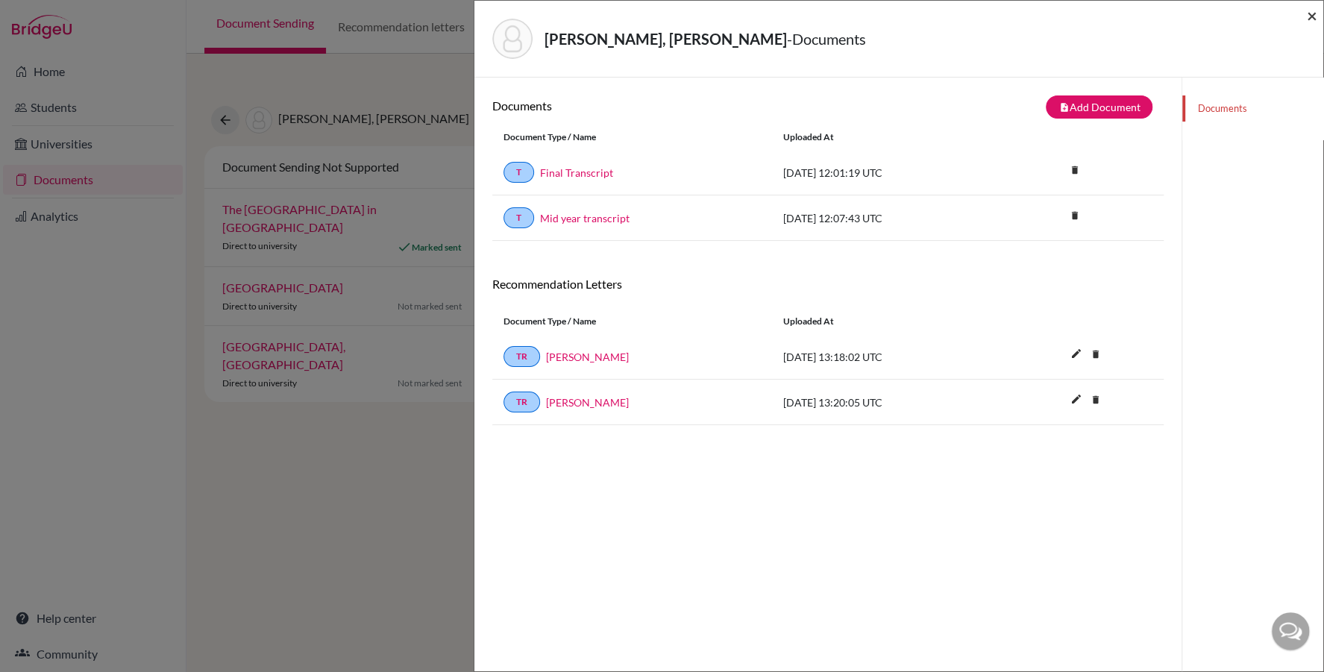
click at [1311, 15] on span "×" at bounding box center [1312, 15] width 10 height 22
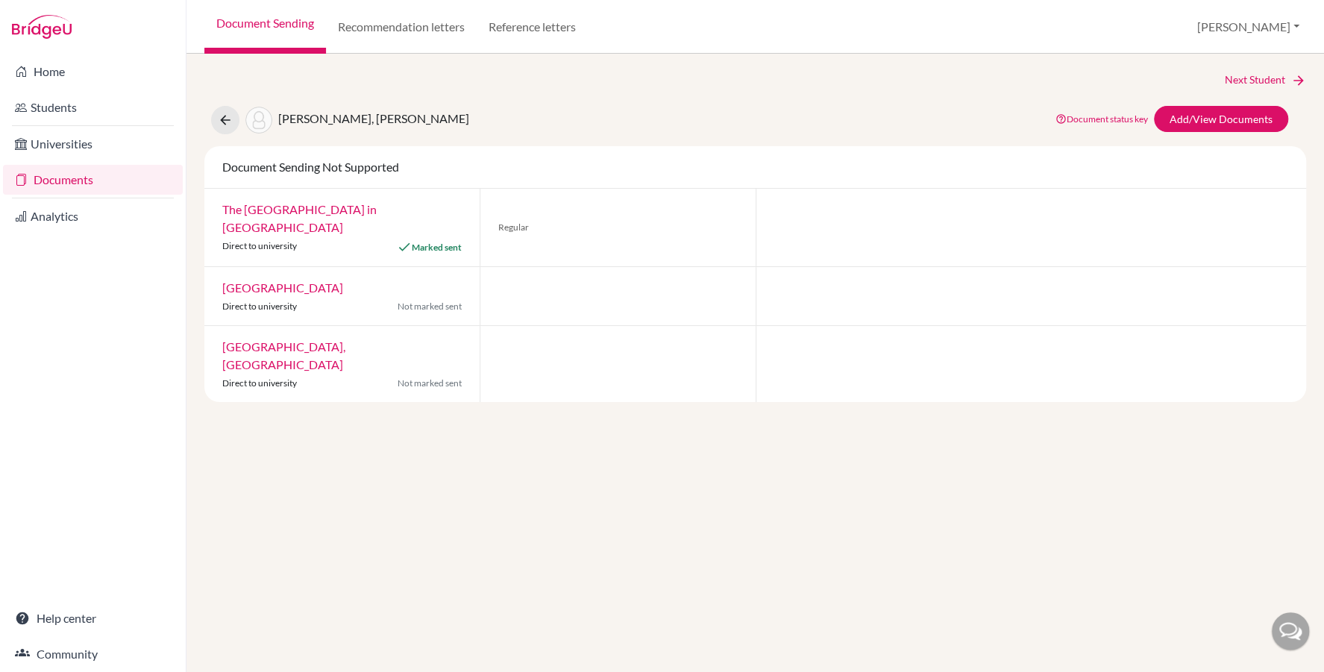
click at [93, 181] on link "Documents" at bounding box center [93, 180] width 180 height 30
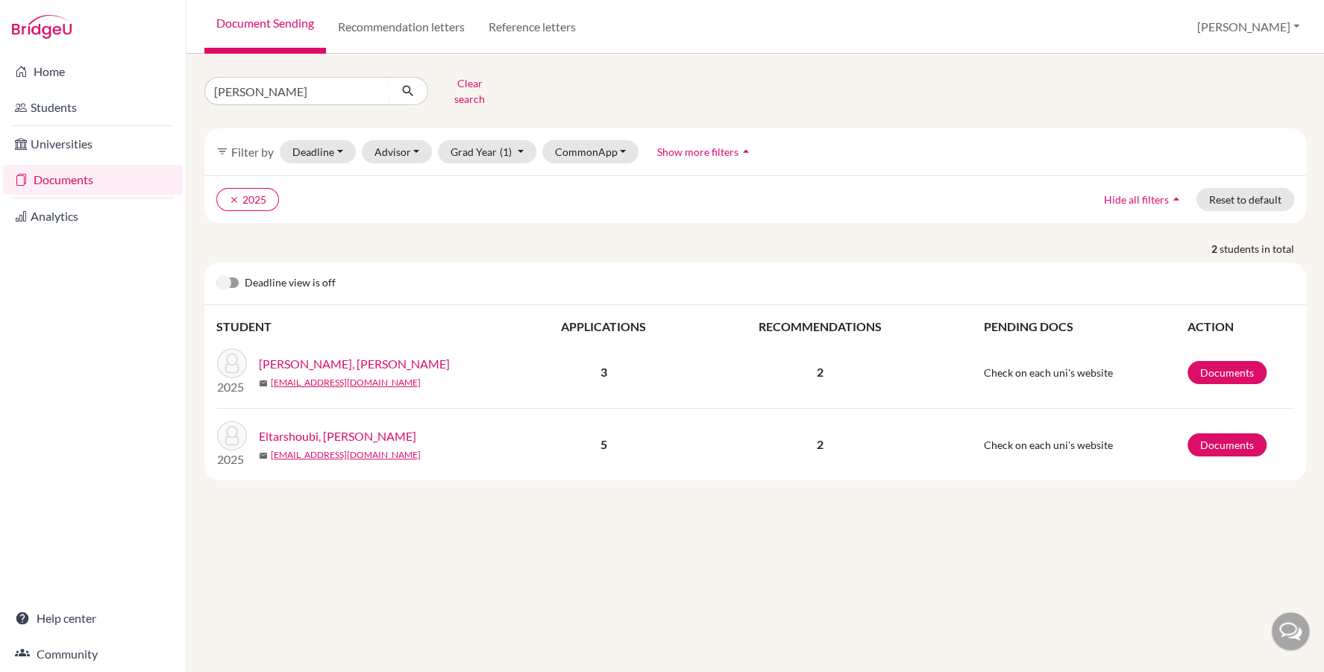
type input "[PERSON_NAME]"
click button "submit" at bounding box center [409, 91] width 40 height 28
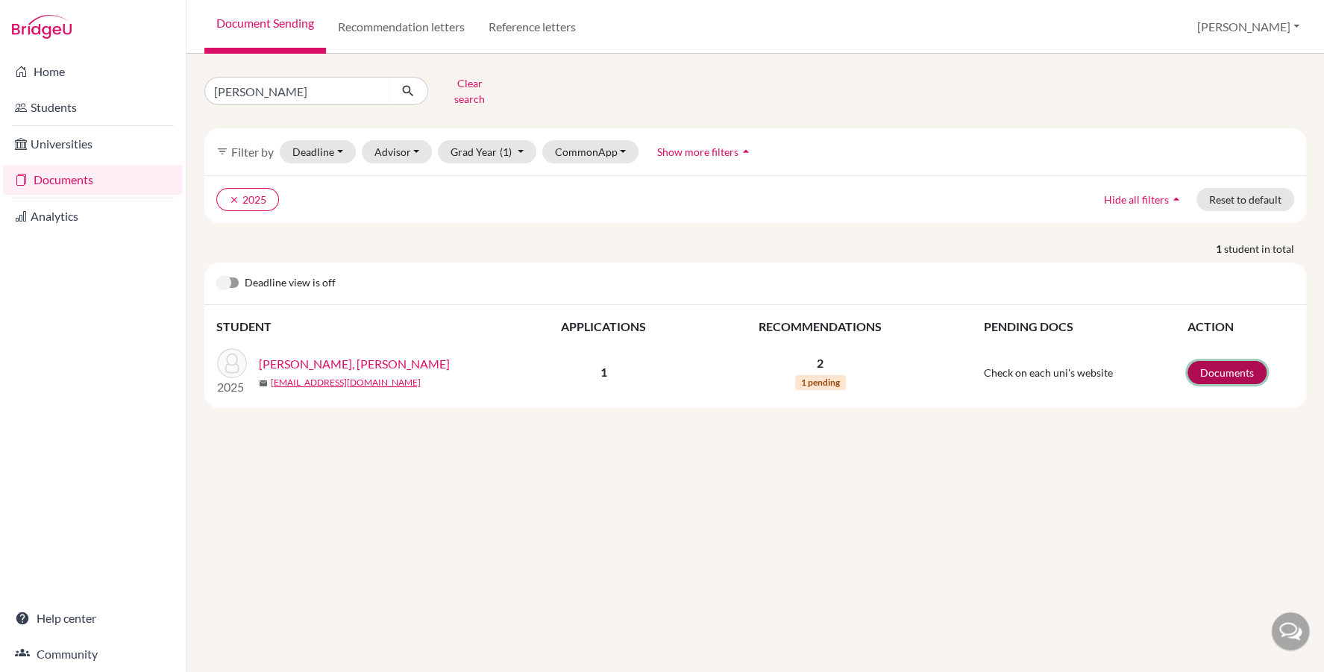
click at [1210, 361] on link "Documents" at bounding box center [1227, 372] width 79 height 23
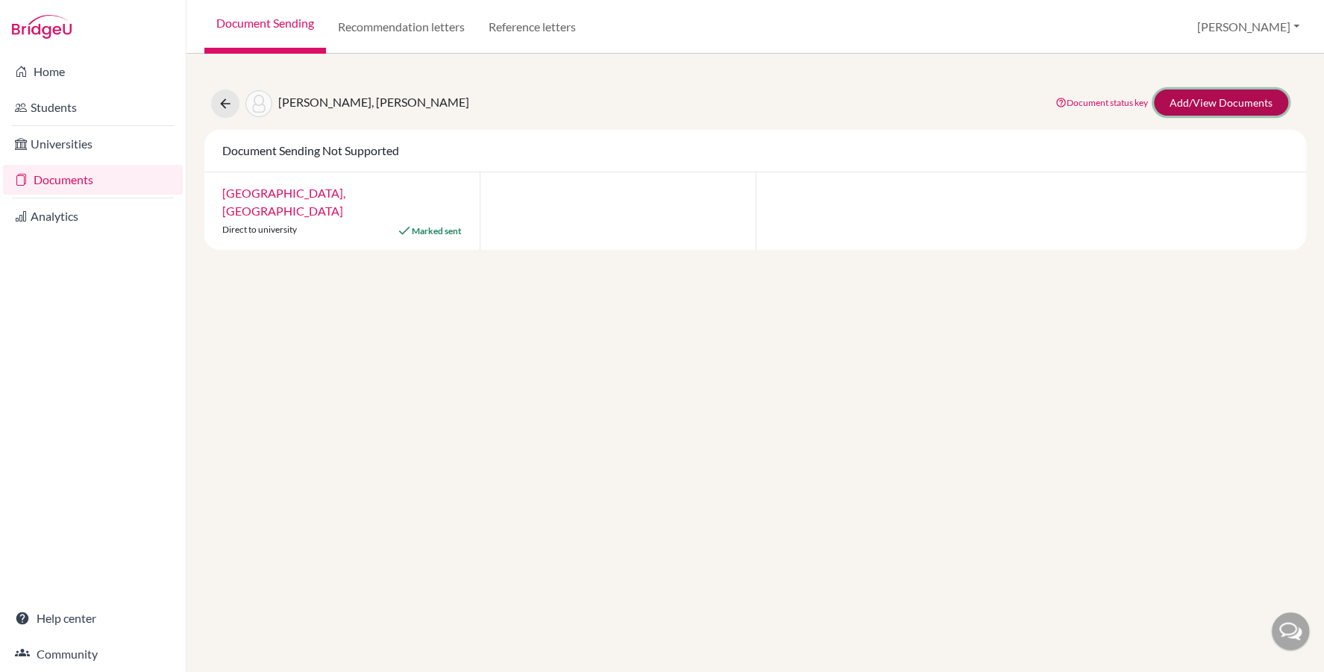
click at [1239, 98] on link "Add/View Documents" at bounding box center [1221, 103] width 134 height 26
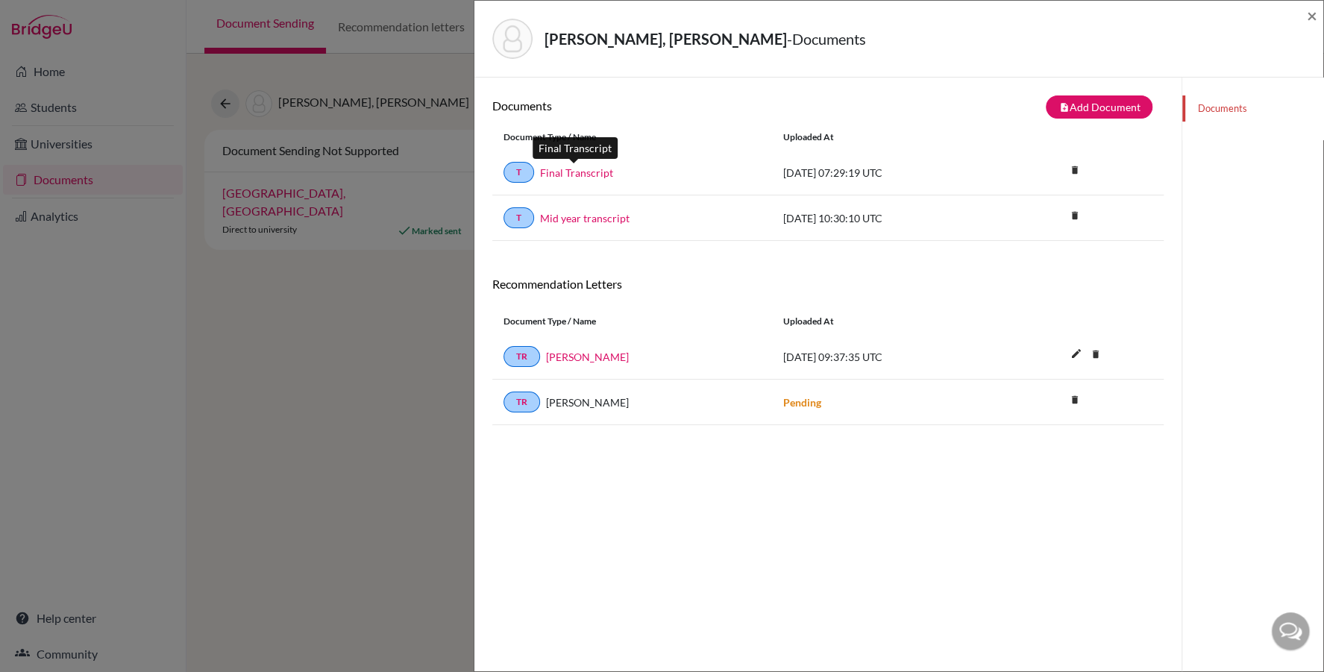
click at [580, 169] on link "Final Transcript" at bounding box center [576, 173] width 73 height 16
click at [1316, 16] on span "×" at bounding box center [1312, 15] width 10 height 22
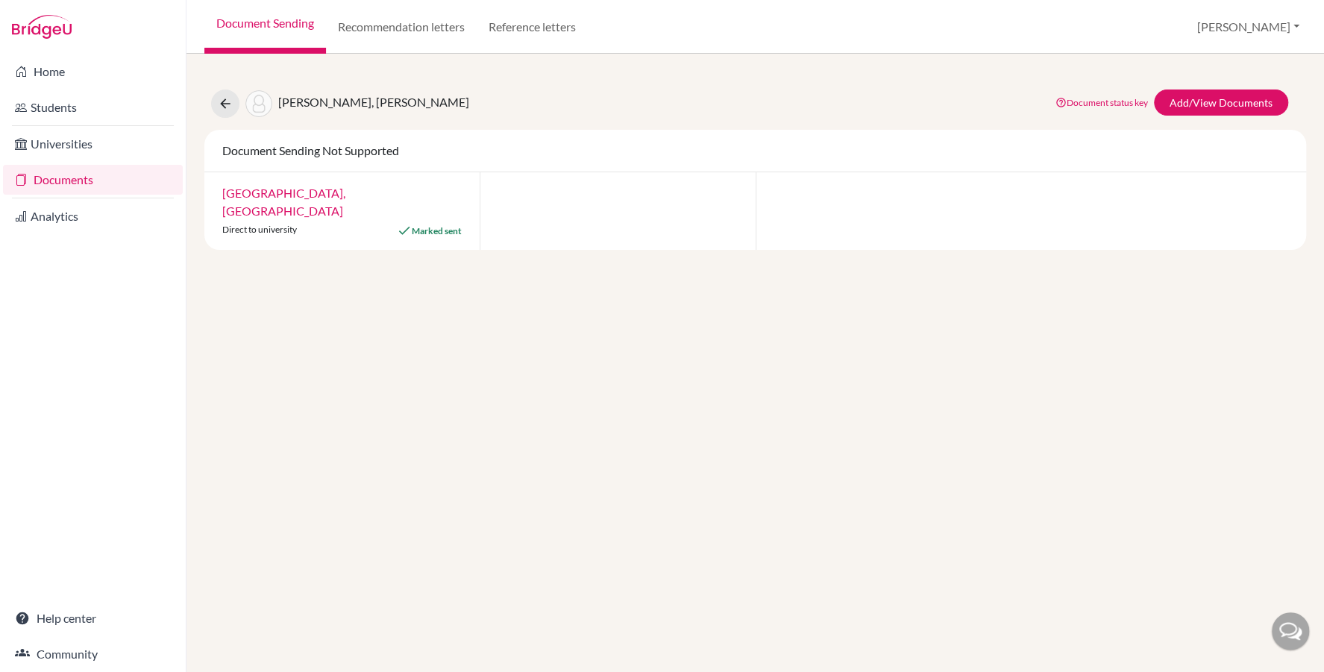
click at [55, 186] on link "Documents" at bounding box center [93, 180] width 180 height 30
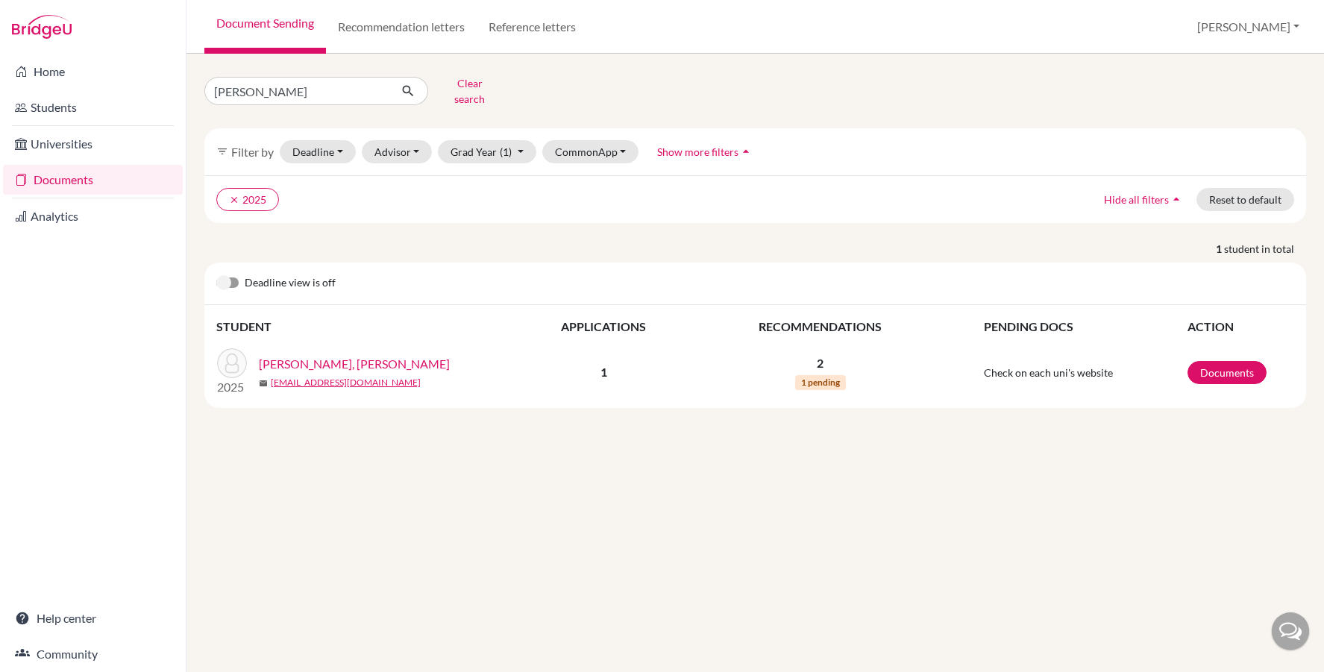
click at [280, 88] on input "ali, mahmoud" at bounding box center [296, 91] width 185 height 28
type input "allam, layla"
click button "submit" at bounding box center [409, 91] width 40 height 28
click at [1242, 361] on link "Documents" at bounding box center [1227, 372] width 79 height 23
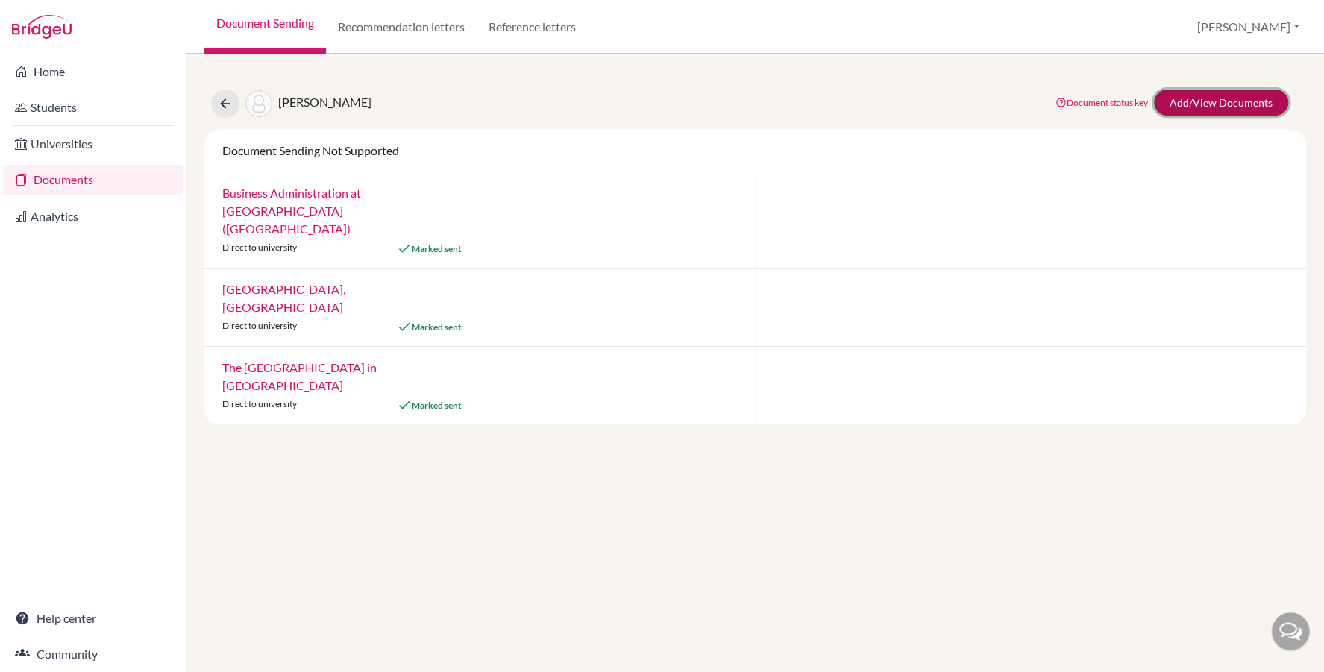
click at [1197, 103] on link "Add/View Documents" at bounding box center [1221, 103] width 134 height 26
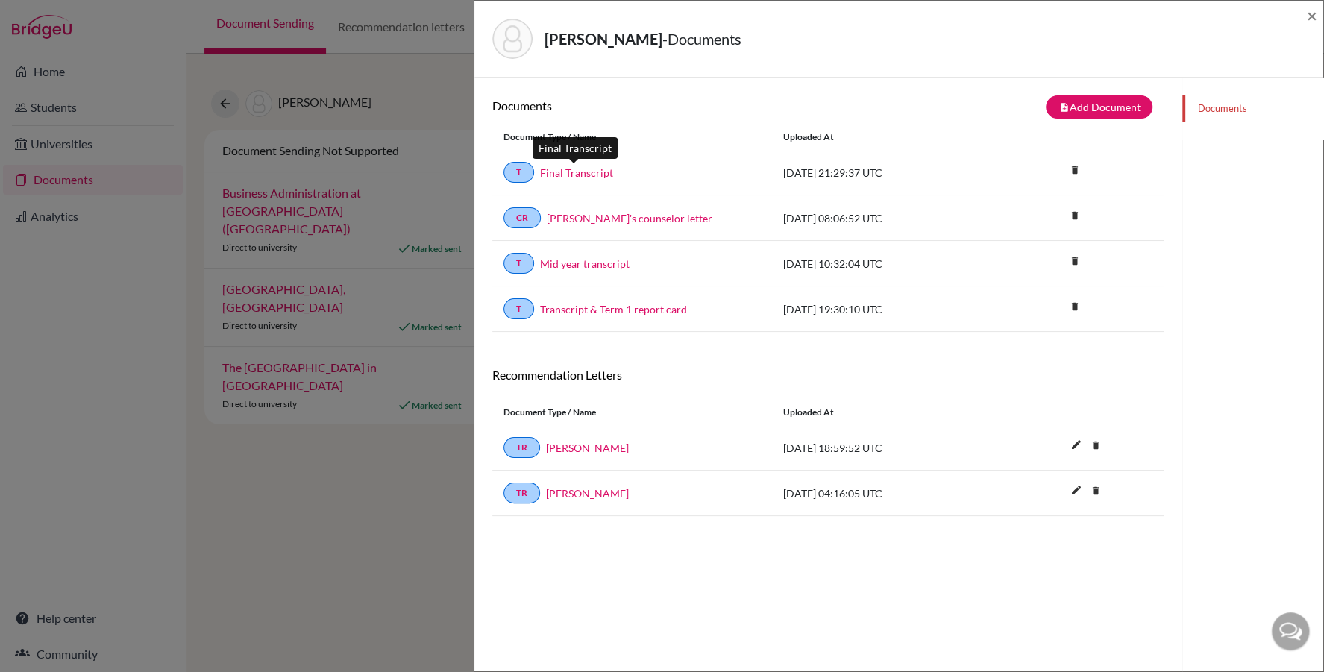
click at [589, 169] on link "Final Transcript" at bounding box center [576, 173] width 73 height 16
click at [1310, 15] on span "×" at bounding box center [1312, 15] width 10 height 22
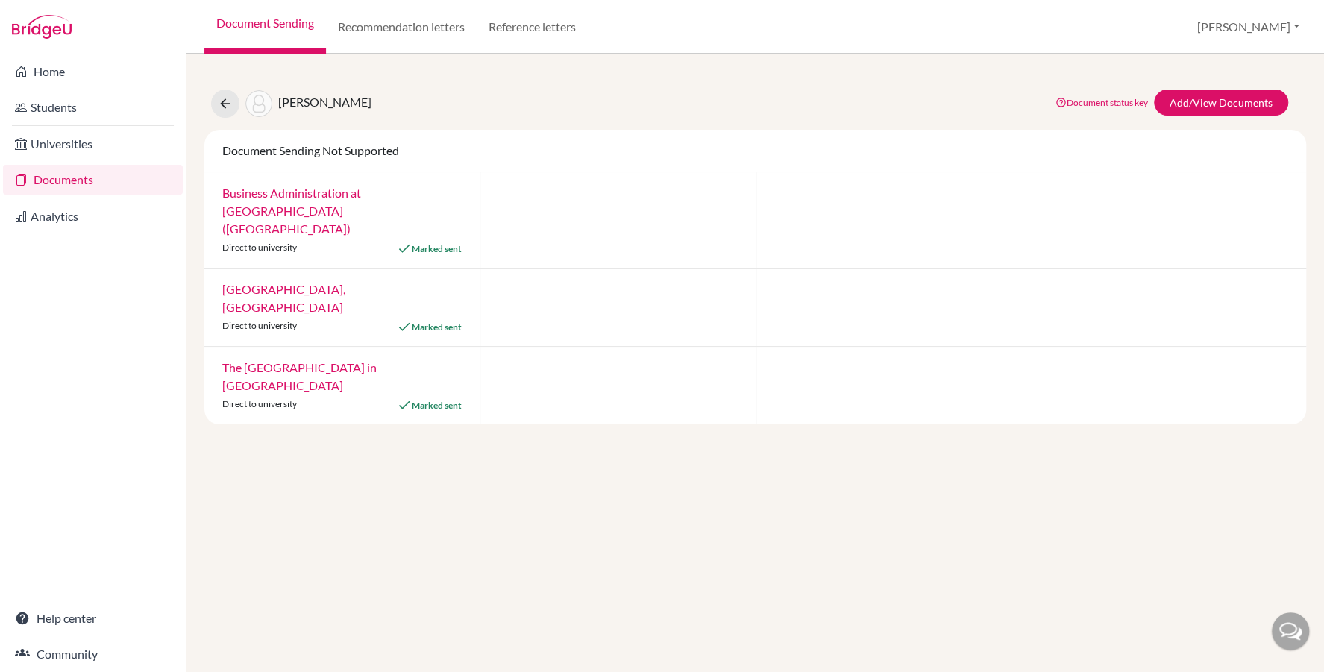
click at [99, 172] on link "Documents" at bounding box center [93, 180] width 180 height 30
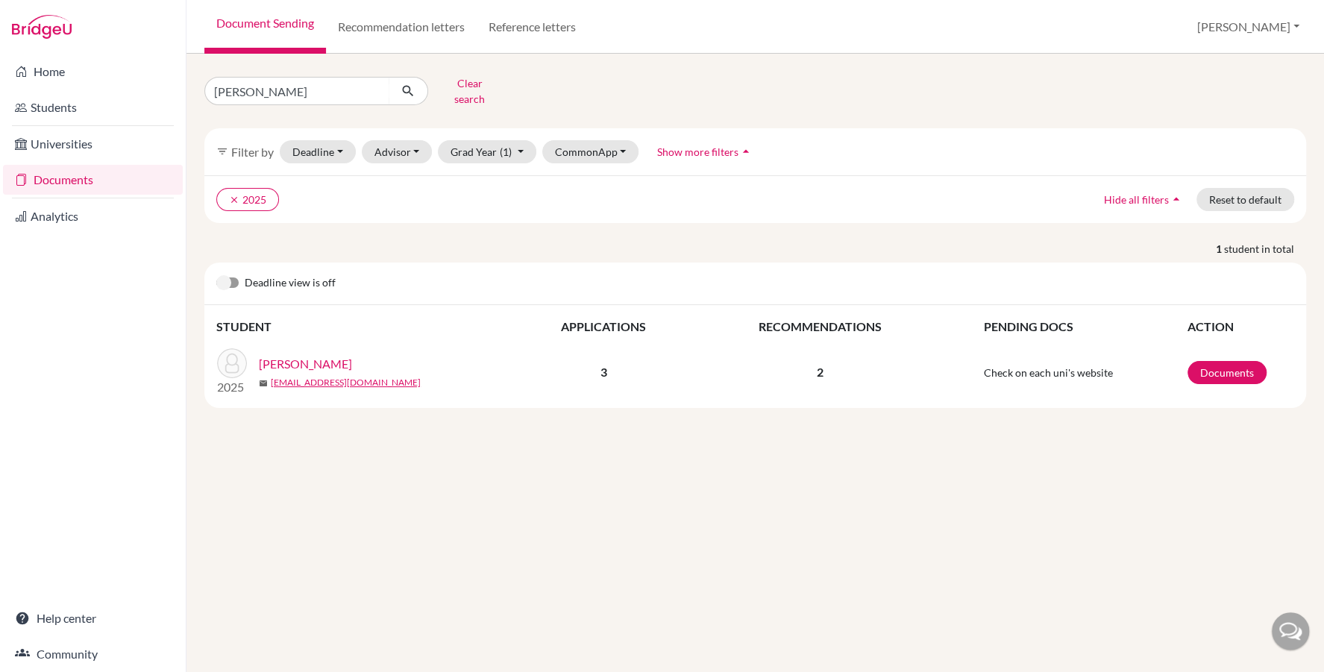
click at [292, 86] on input "allam, layla" at bounding box center [296, 91] width 185 height 28
type input "Gaafar, Selim"
click button "submit" at bounding box center [409, 91] width 40 height 28
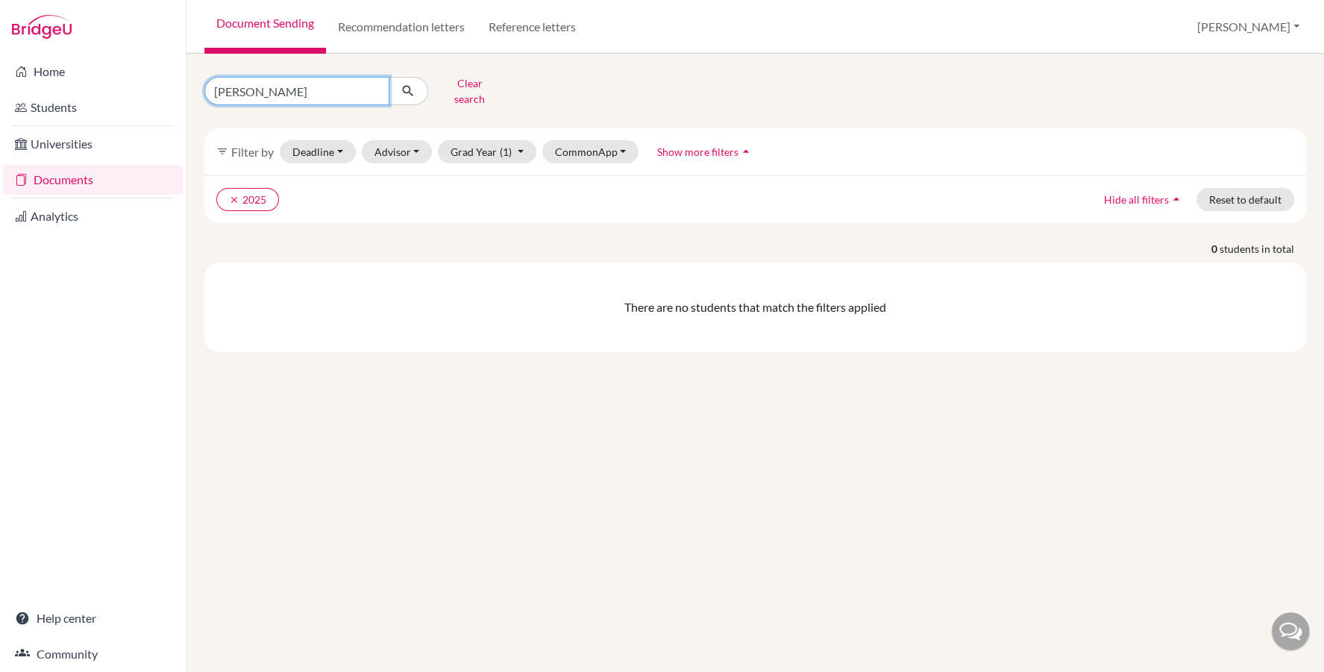
drag, startPoint x: 280, startPoint y: 92, endPoint x: 254, endPoint y: 91, distance: 25.4
click at [254, 91] on input "Gaafar, Selim" at bounding box center [296, 91] width 185 height 28
type input "Gaafar, yehia"
click button "submit" at bounding box center [409, 91] width 40 height 28
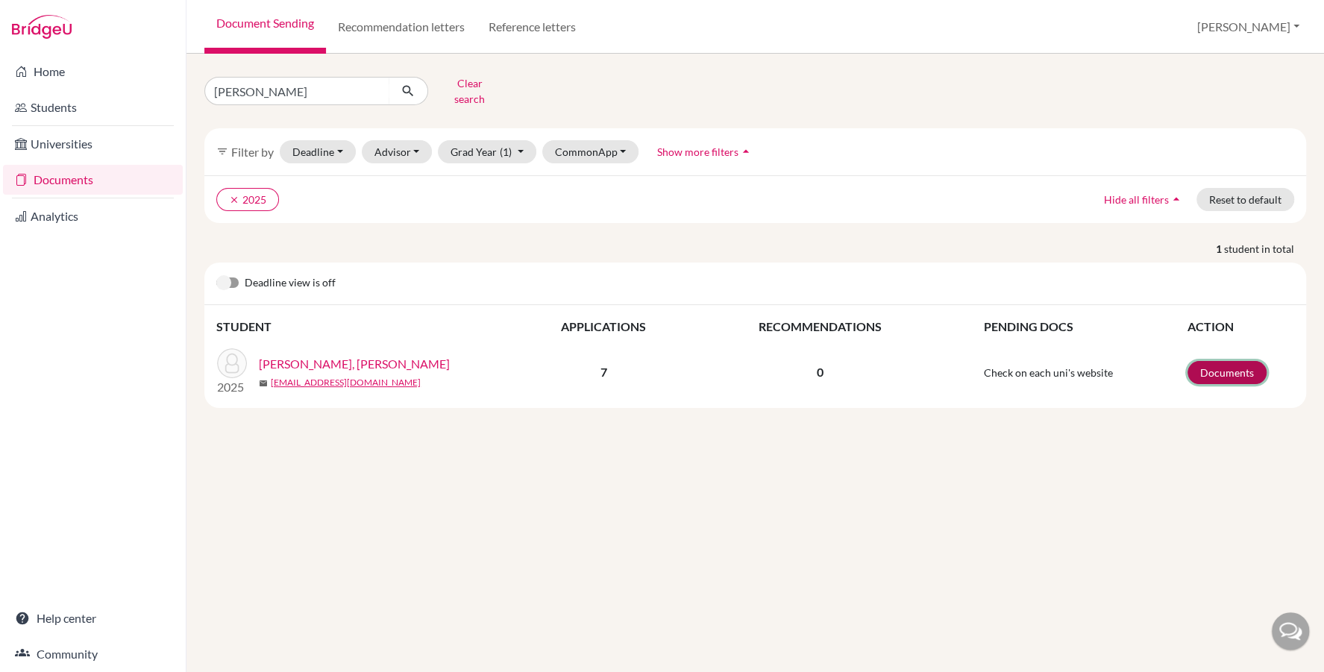
click at [1213, 361] on link "Documents" at bounding box center [1227, 372] width 79 height 23
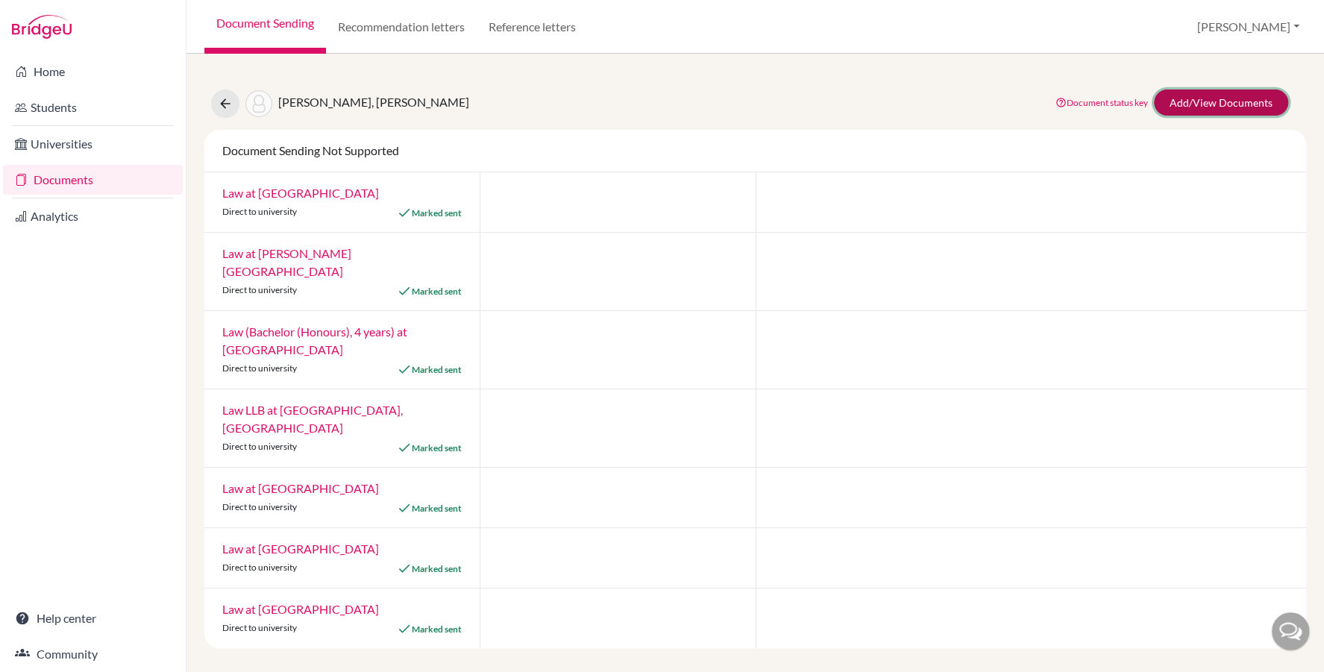
click at [1199, 98] on link "Add/View Documents" at bounding box center [1221, 103] width 134 height 26
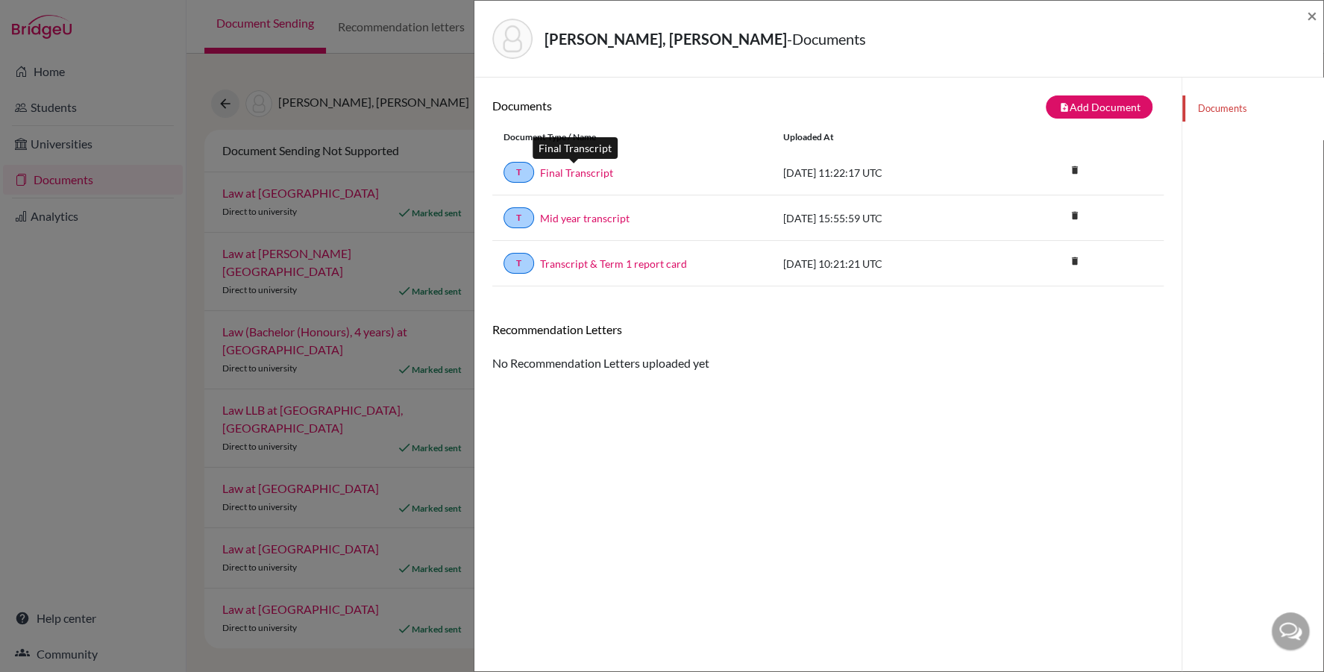
click at [560, 169] on link "Final Transcript" at bounding box center [576, 173] width 73 height 16
click at [1307, 16] on span "×" at bounding box center [1312, 15] width 10 height 22
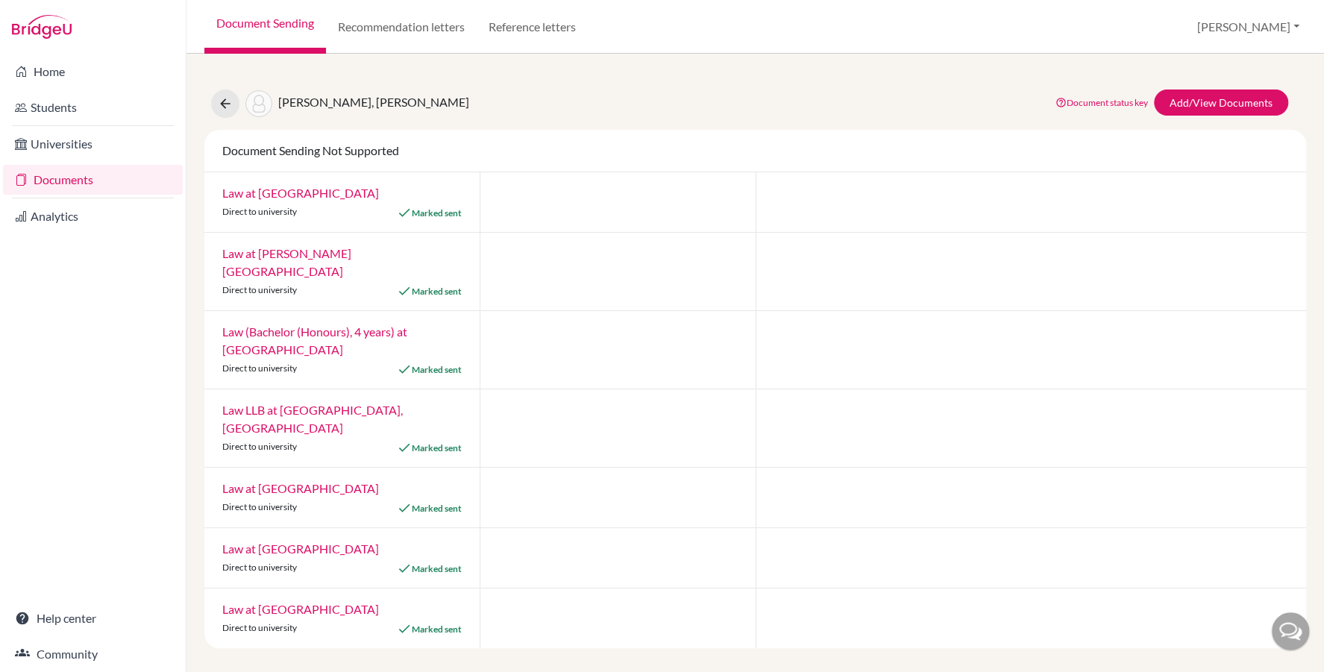
click at [87, 175] on link "Documents" at bounding box center [93, 180] width 180 height 30
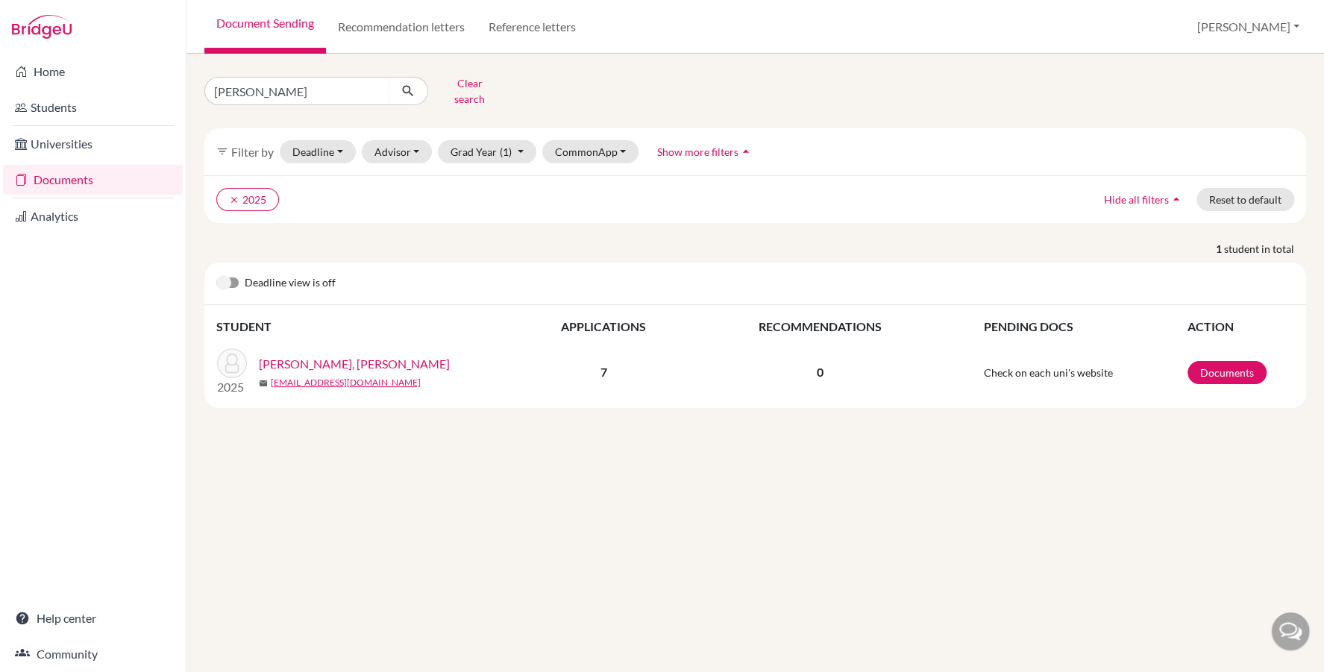
click at [295, 94] on input "[PERSON_NAME]" at bounding box center [296, 91] width 185 height 28
click at [295, 94] on input "Gaafar, yehia" at bounding box center [296, 91] width 185 height 28
type input "david"
click button "submit" at bounding box center [409, 91] width 40 height 28
click at [1197, 361] on link "Documents" at bounding box center [1227, 372] width 79 height 23
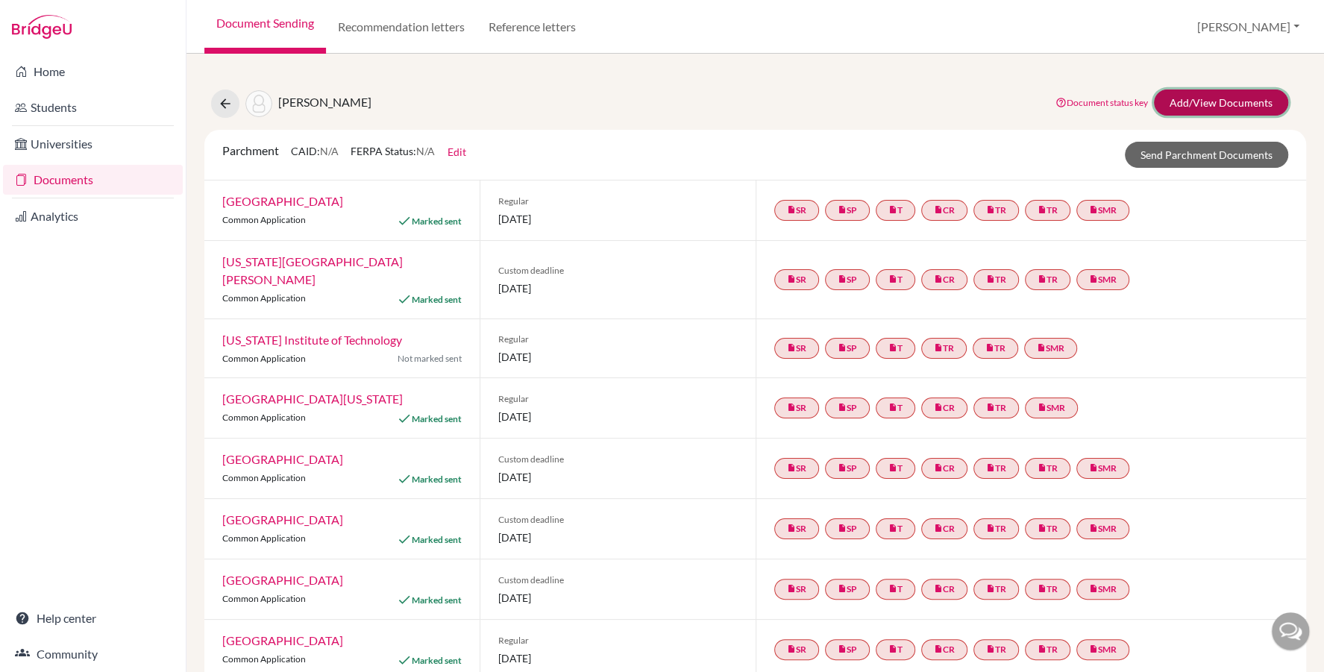
click at [1190, 98] on link "Add/View Documents" at bounding box center [1221, 103] width 134 height 26
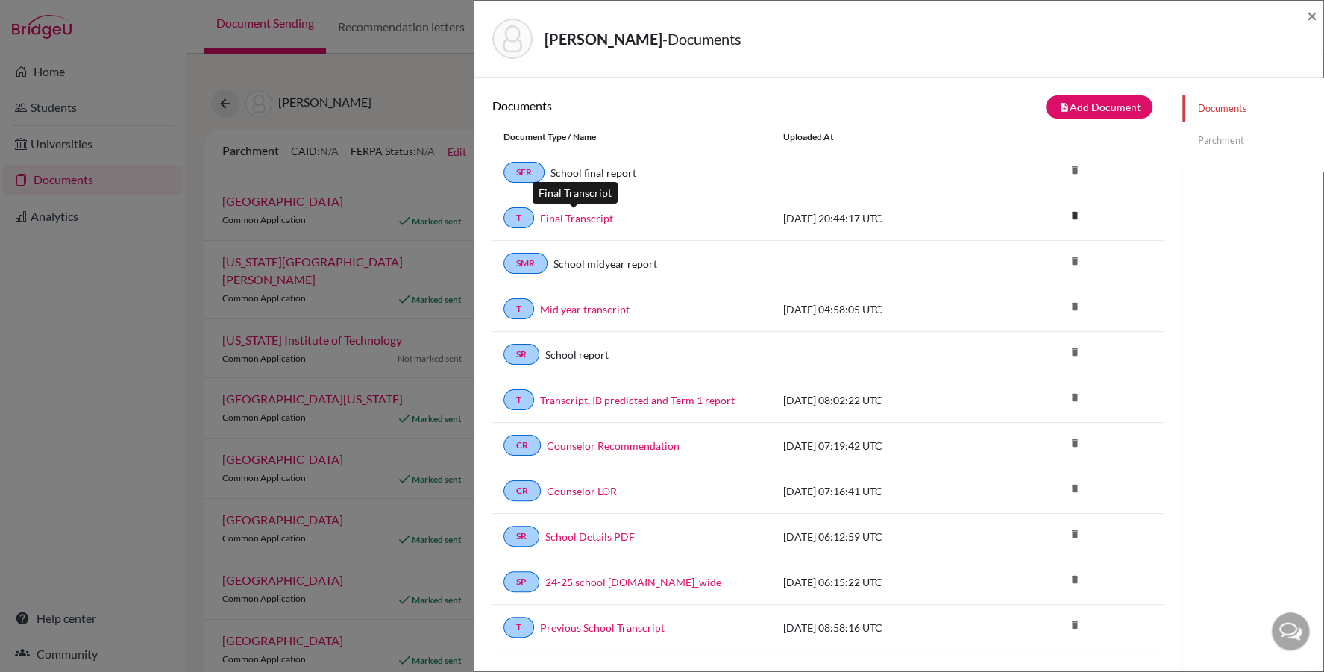
click at [568, 219] on link "Final Transcript" at bounding box center [576, 218] width 73 height 16
